Goal: Task Accomplishment & Management: Complete application form

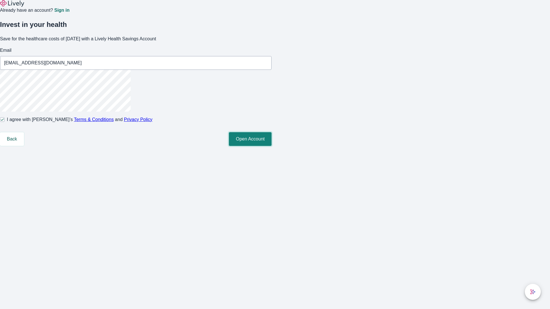
click at [271, 146] on button "Open Account" at bounding box center [250, 139] width 43 height 14
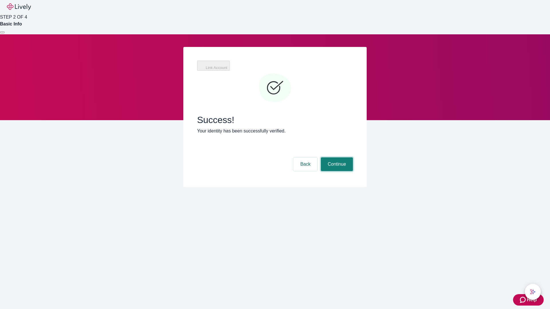
click at [336, 157] on button "Continue" at bounding box center [337, 164] width 32 height 14
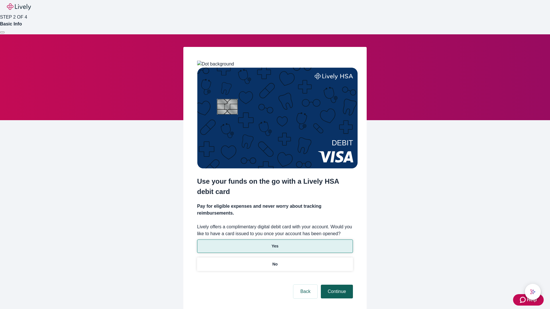
click at [275, 261] on p "No" at bounding box center [274, 264] width 5 height 6
click at [336, 285] on button "Continue" at bounding box center [337, 292] width 32 height 14
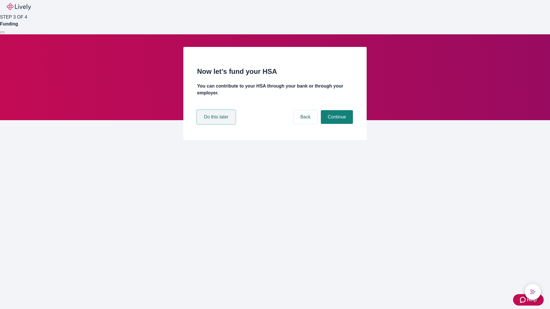
click at [217, 124] on button "Do this later" at bounding box center [216, 117] width 38 height 14
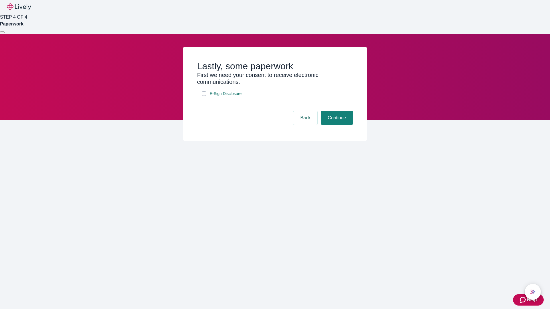
click at [204, 96] on input "E-Sign Disclosure" at bounding box center [204, 93] width 5 height 5
checkbox input "true"
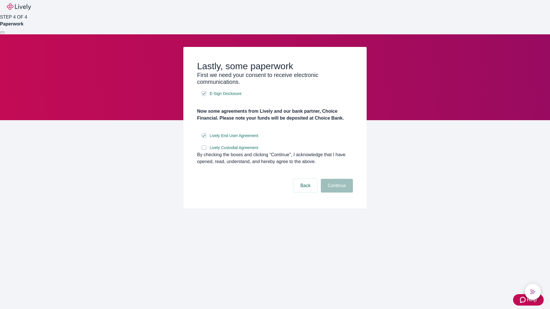
click at [204, 150] on input "Lively Custodial Agreement" at bounding box center [204, 147] width 5 height 5
checkbox input "true"
click at [336, 193] on button "Continue" at bounding box center [337, 186] width 32 height 14
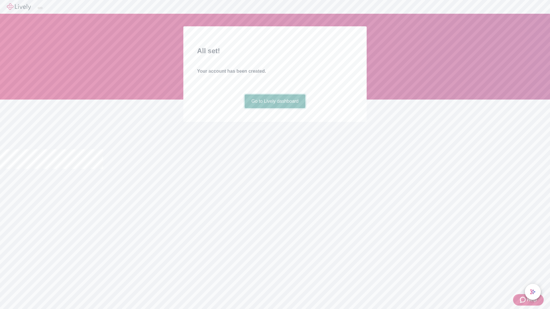
click at [275, 108] on link "Go to Lively dashboard" at bounding box center [274, 101] width 61 height 14
